Goal: Transaction & Acquisition: Purchase product/service

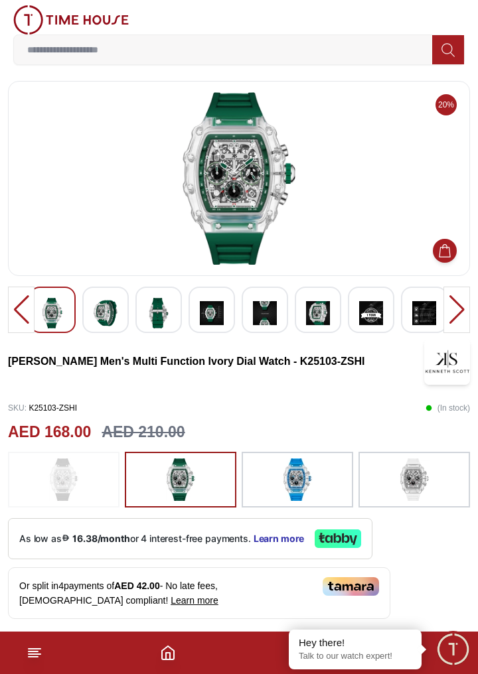
click at [105, 316] on img at bounding box center [106, 313] width 24 height 31
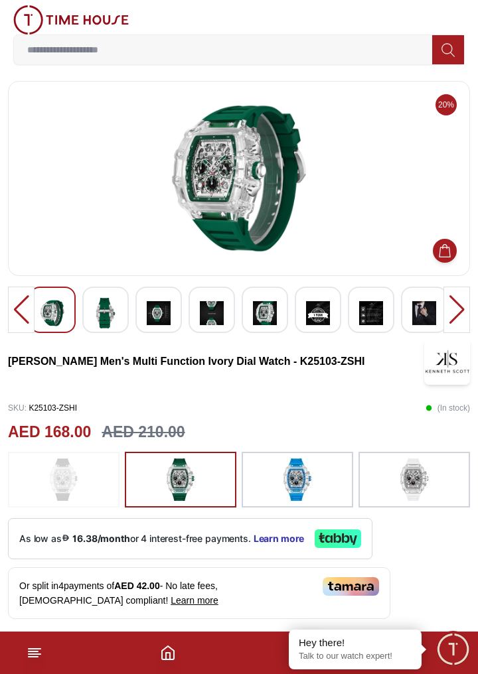
click at [108, 320] on img at bounding box center [106, 313] width 24 height 31
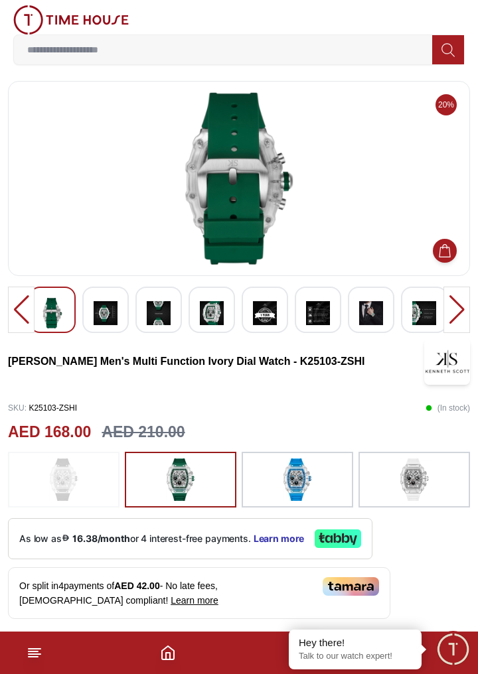
click at [112, 312] on img at bounding box center [106, 313] width 24 height 31
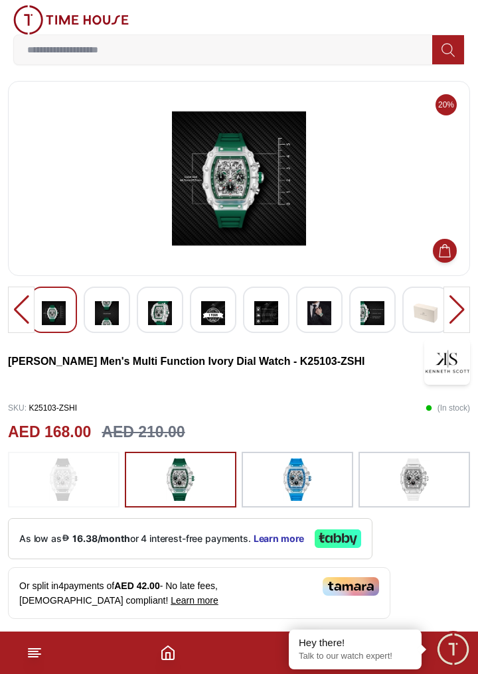
click at [127, 326] on div at bounding box center [107, 310] width 46 height 46
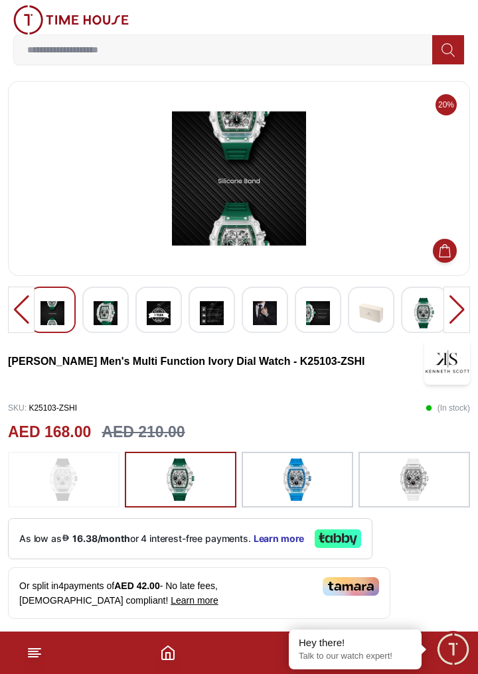
click at [180, 324] on div at bounding box center [158, 310] width 46 height 46
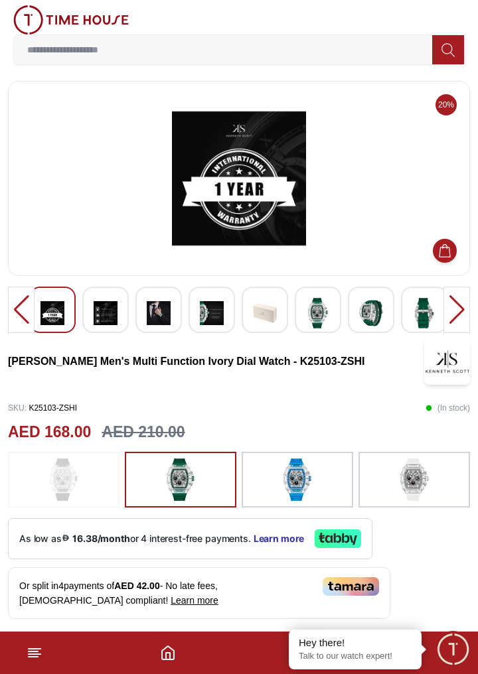
click at [189, 319] on div at bounding box center [212, 310] width 46 height 46
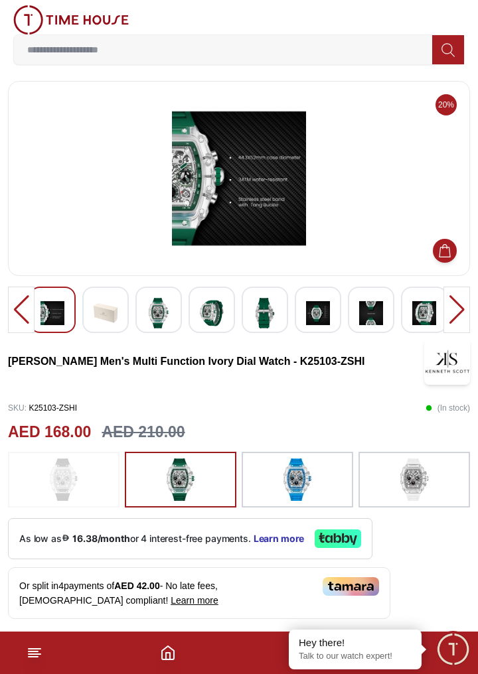
click at [315, 318] on img at bounding box center [318, 313] width 24 height 31
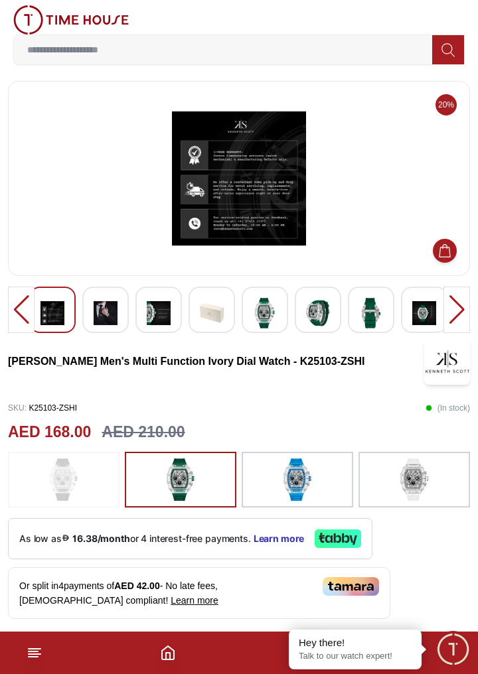
click at [217, 326] on img at bounding box center [212, 313] width 24 height 31
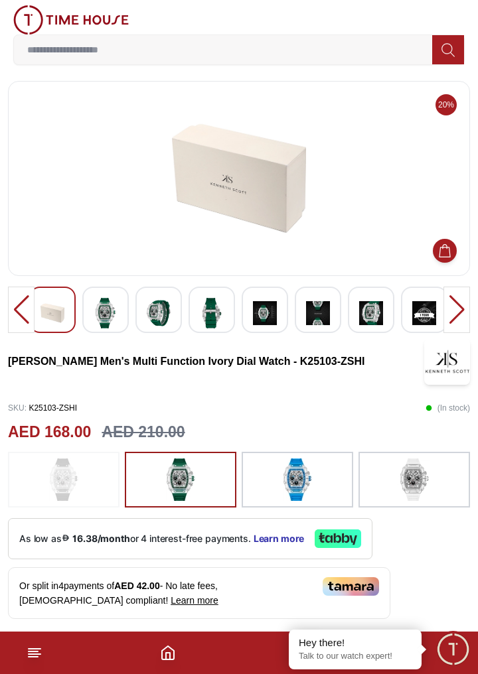
click at [311, 315] on img at bounding box center [318, 313] width 24 height 31
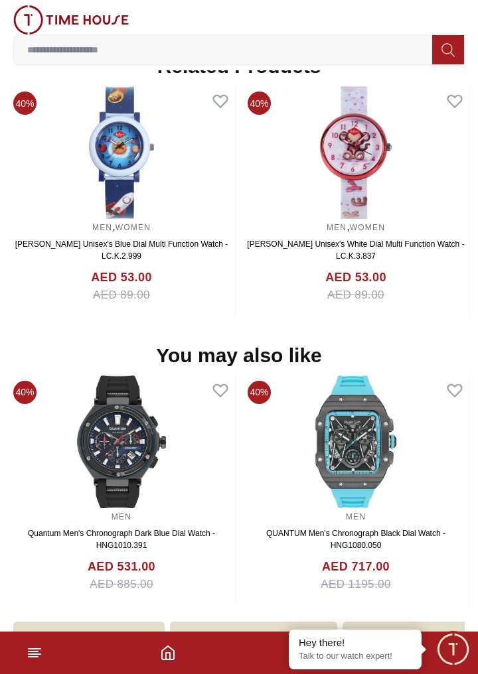
scroll to position [1074, 0]
